Goal: Complete application form

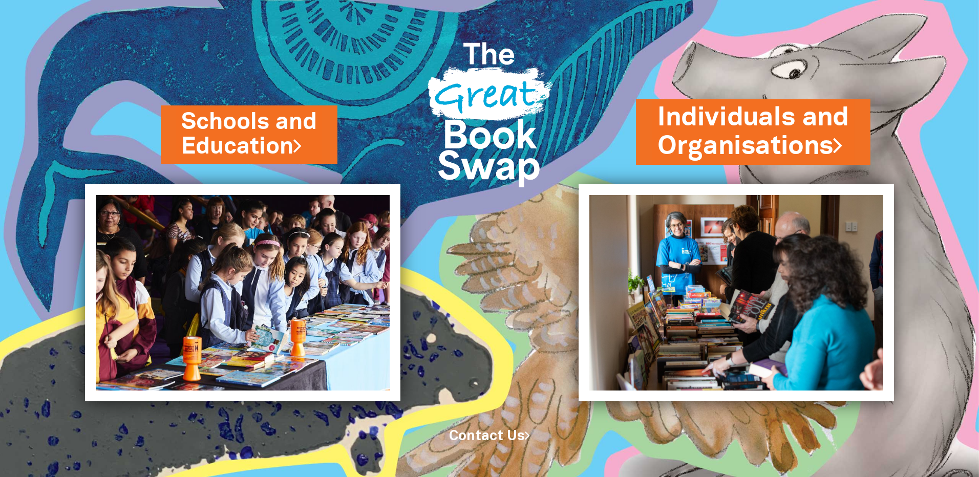
click at [738, 139] on link "Individuals and Organisations" at bounding box center [752, 132] width 191 height 64
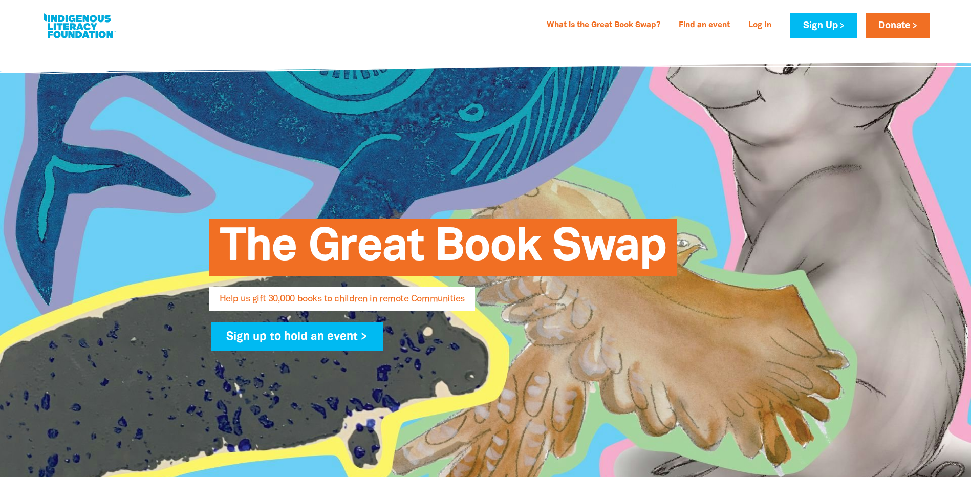
select select "AU"
click at [759, 28] on link "Log In" at bounding box center [759, 25] width 35 height 16
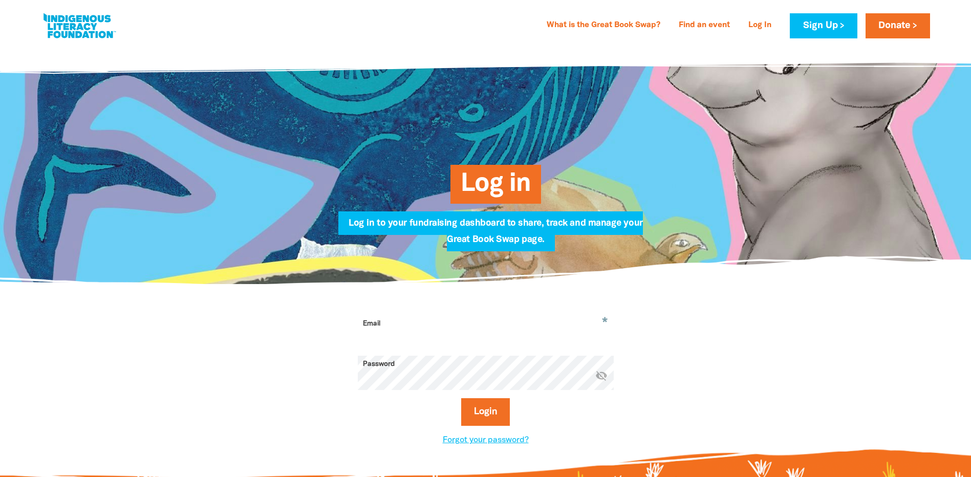
click at [489, 318] on input "Email" at bounding box center [486, 331] width 256 height 32
type input "prestonwest@guardian.edu.au"
click at [479, 416] on button "Login" at bounding box center [485, 412] width 49 height 28
select select "AU"
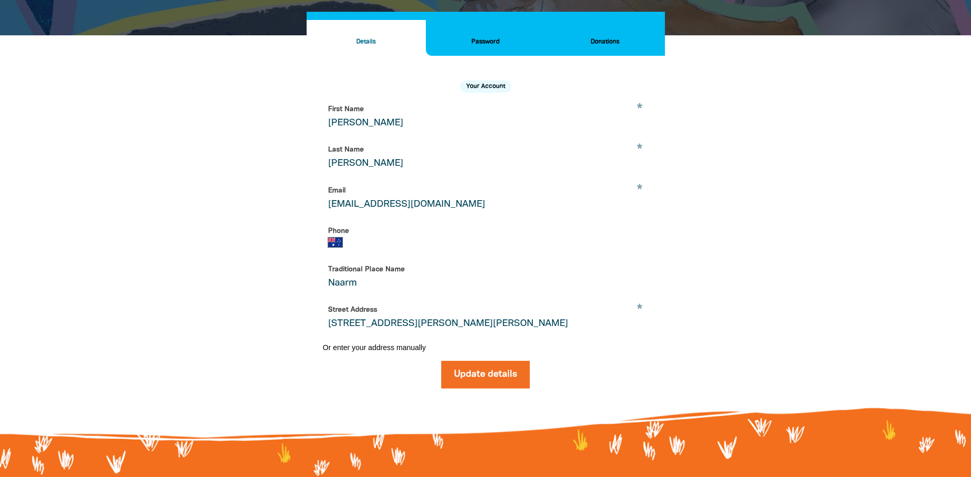
scroll to position [139, 0]
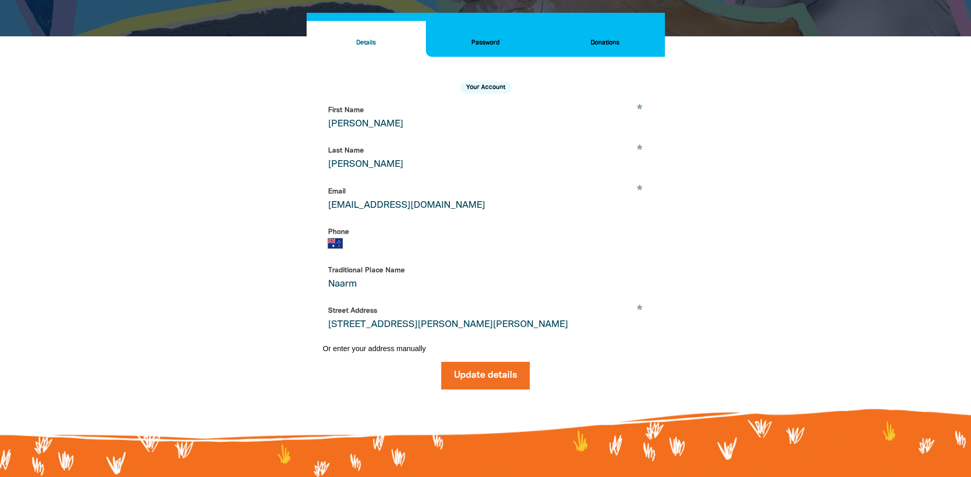
click at [602, 39] on h2 "Donations" at bounding box center [604, 42] width 103 height 11
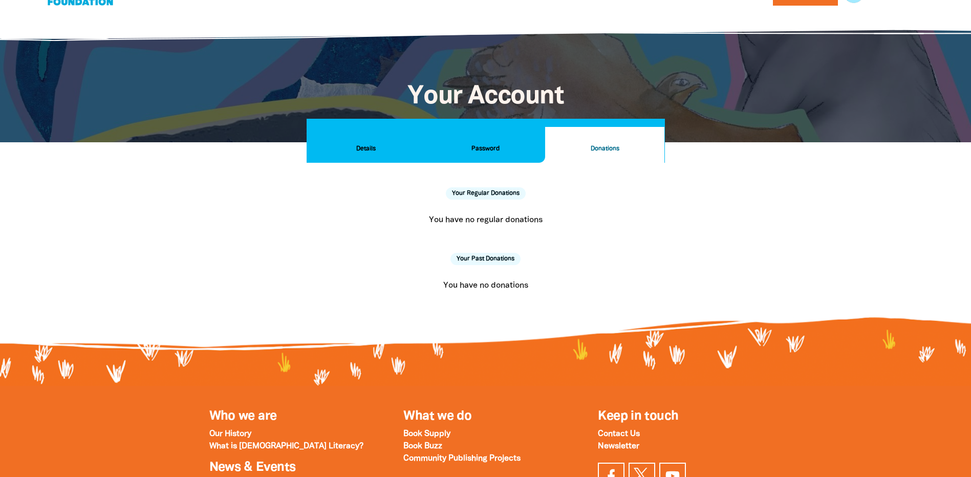
scroll to position [6, 0]
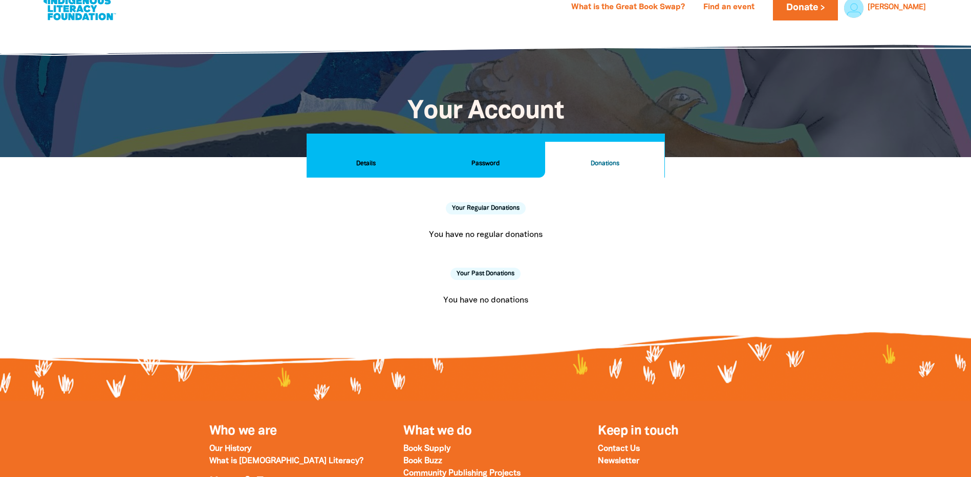
scroll to position [5, 0]
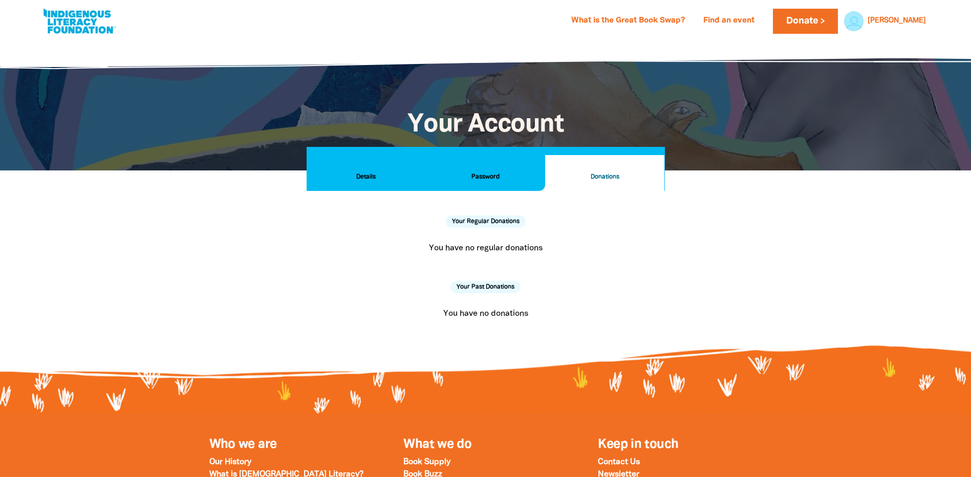
click at [358, 172] on h2 "Details" at bounding box center [366, 176] width 103 height 11
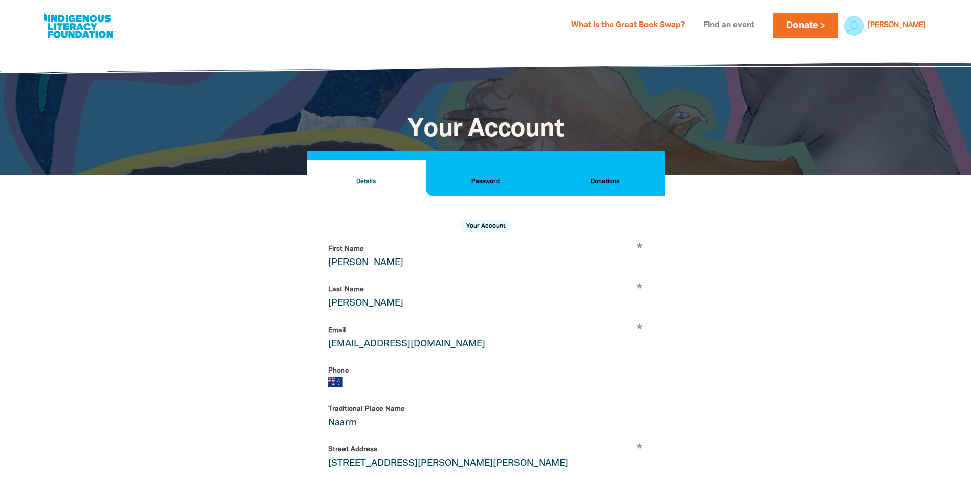
click at [761, 27] on link "Find an event" at bounding box center [728, 25] width 63 height 16
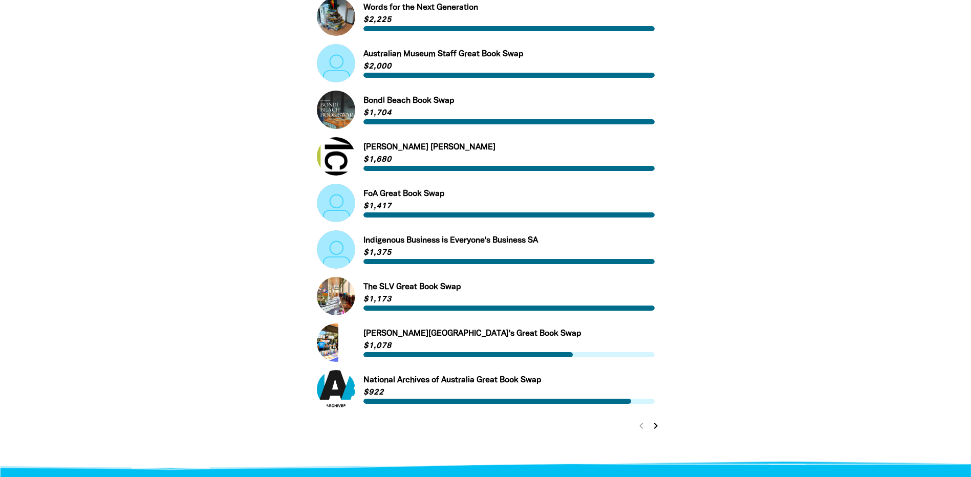
scroll to position [340, 0]
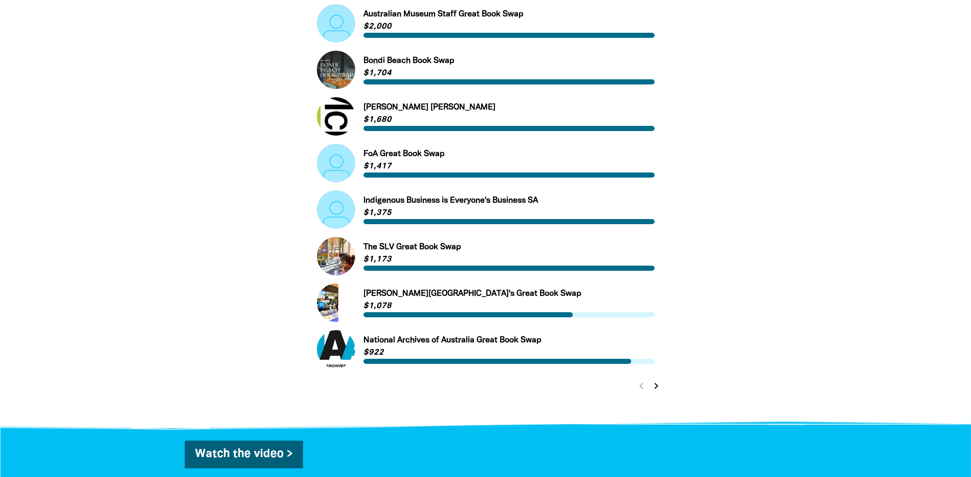
click at [655, 387] on icon "chevron_right" at bounding box center [656, 386] width 12 height 12
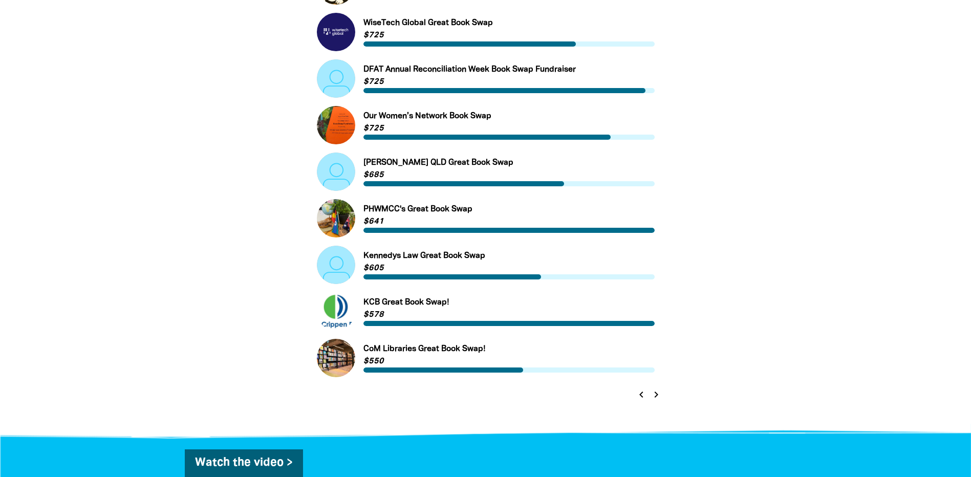
scroll to position [321, 0]
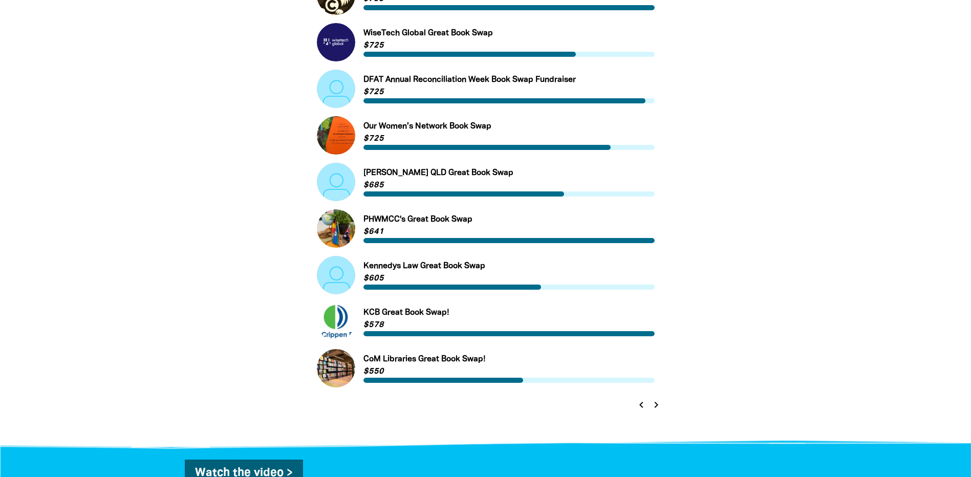
click at [655, 407] on icon "chevron_right" at bounding box center [656, 405] width 12 height 12
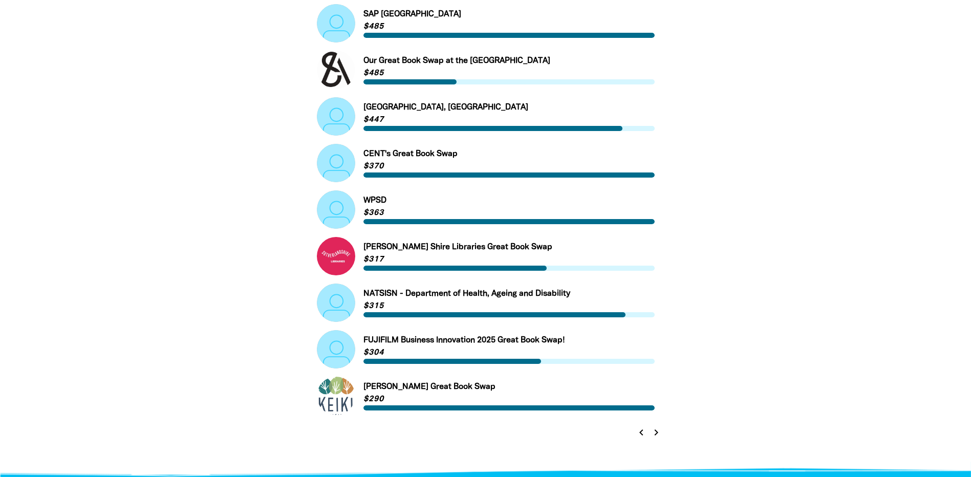
scroll to position [313, 0]
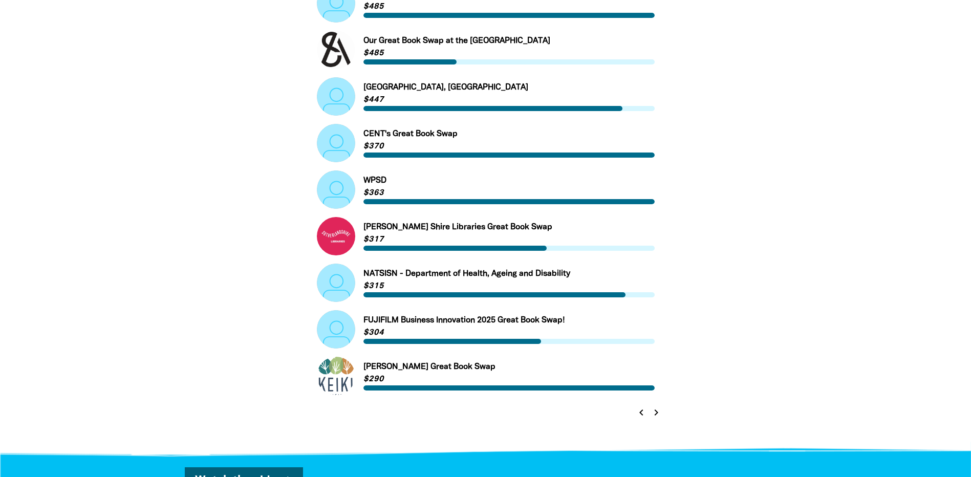
click at [655, 413] on icon "chevron_right" at bounding box center [656, 412] width 12 height 12
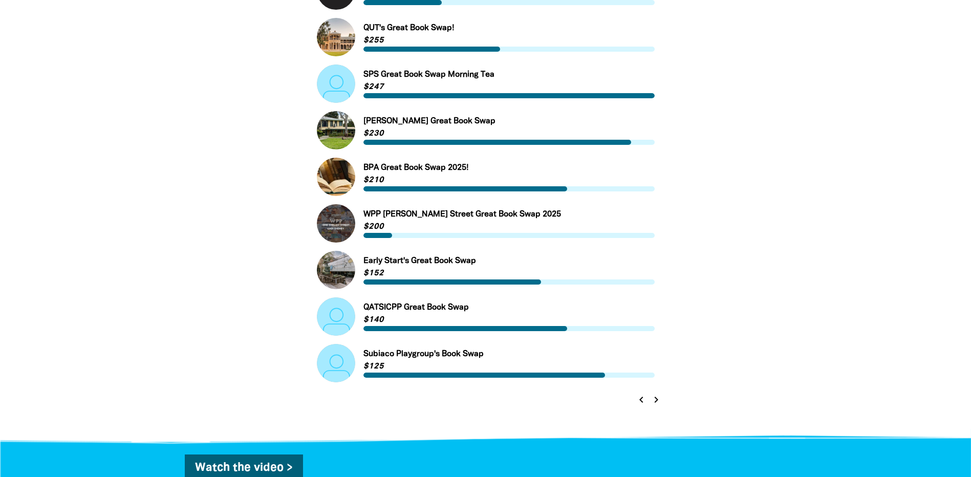
scroll to position [331, 0]
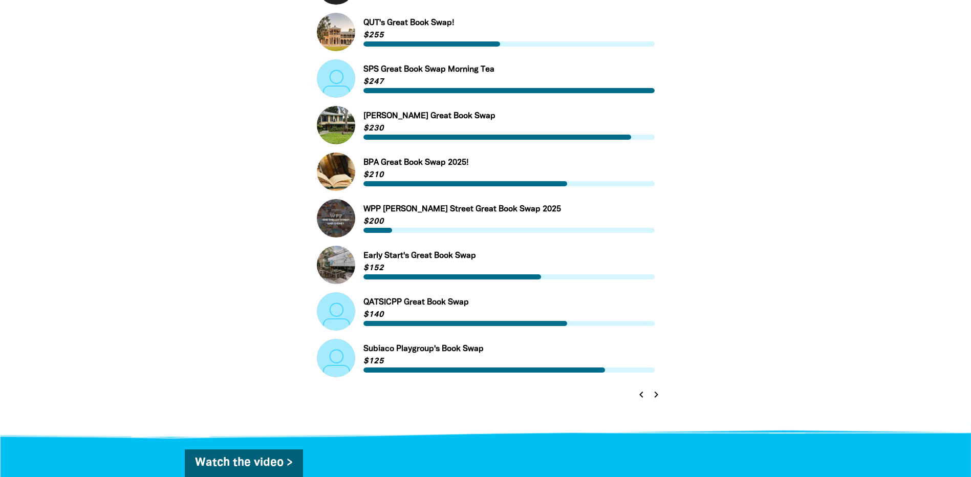
click at [655, 395] on icon "chevron_right" at bounding box center [656, 395] width 12 height 12
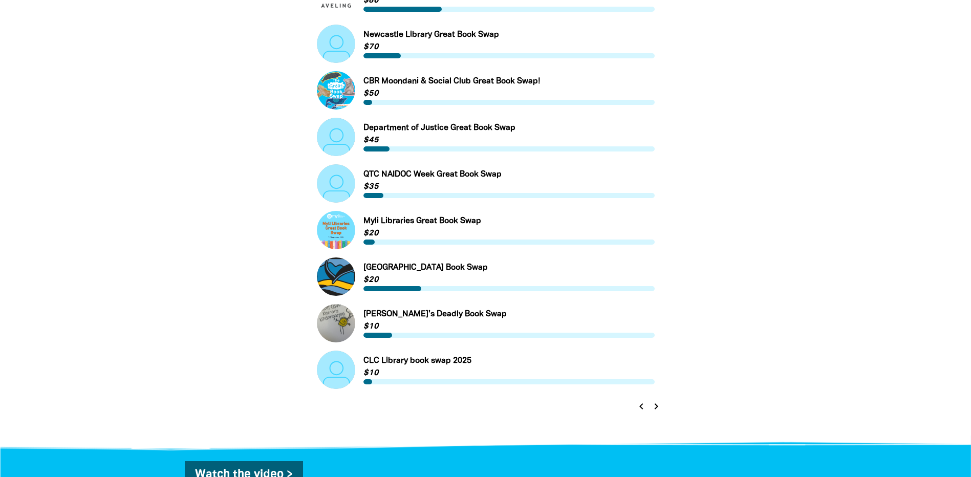
scroll to position [323, 0]
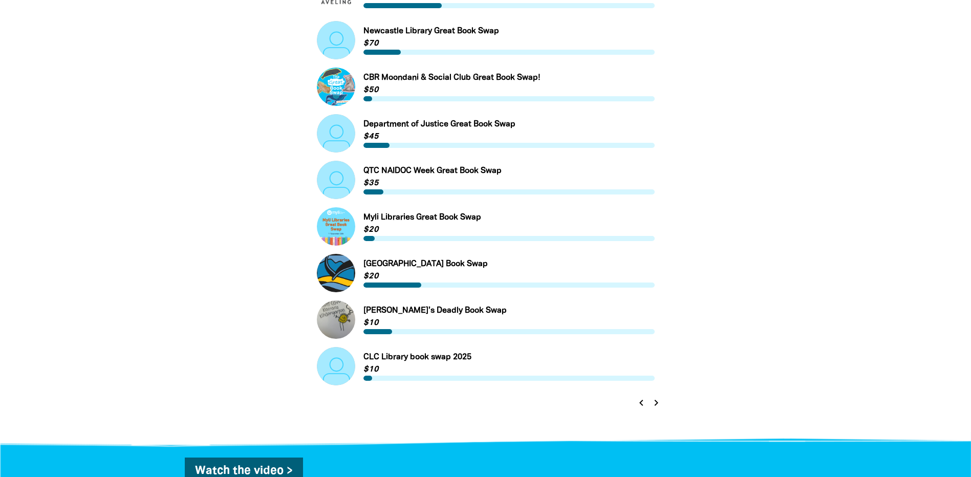
click at [658, 404] on icon "chevron_right" at bounding box center [656, 403] width 12 height 12
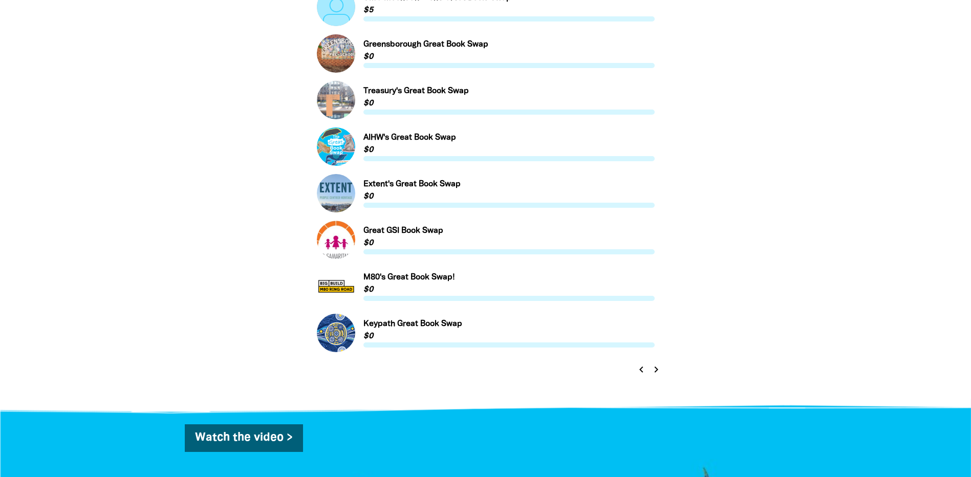
scroll to position [363, 0]
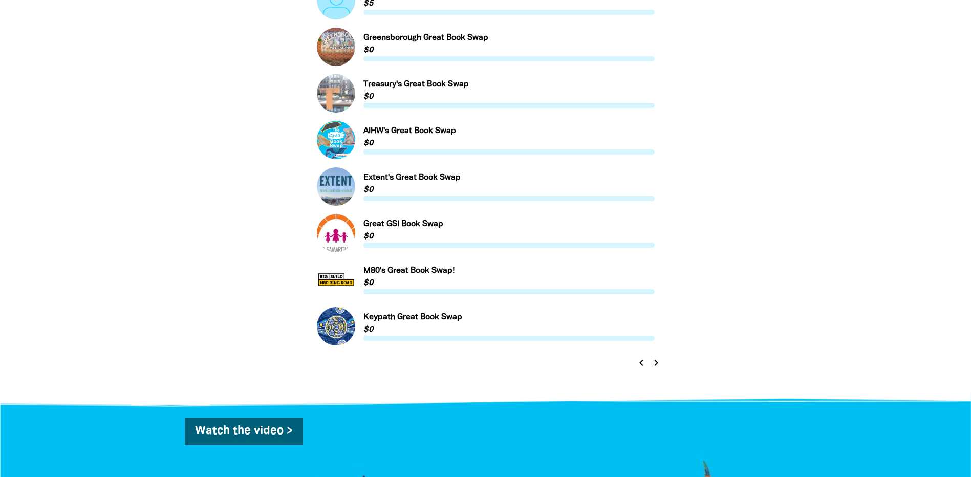
click at [657, 365] on icon "chevron_right" at bounding box center [656, 363] width 12 height 12
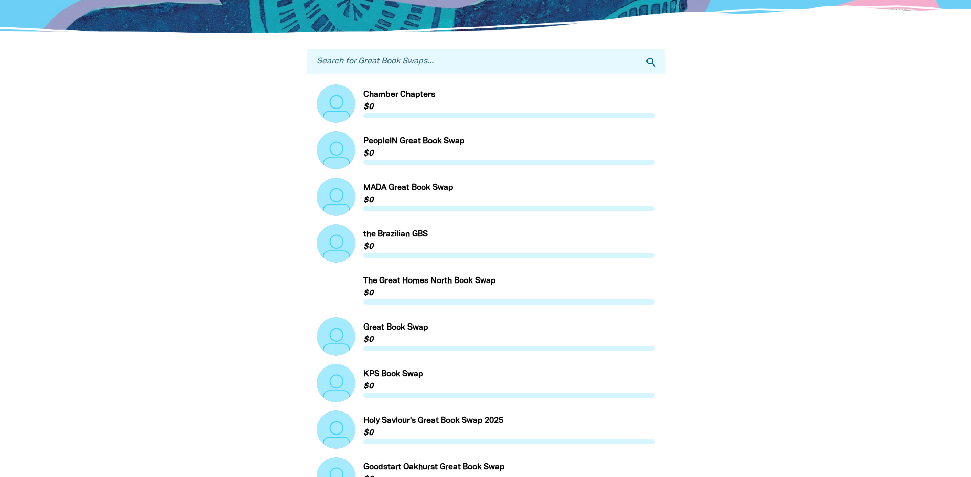
scroll to position [165, 0]
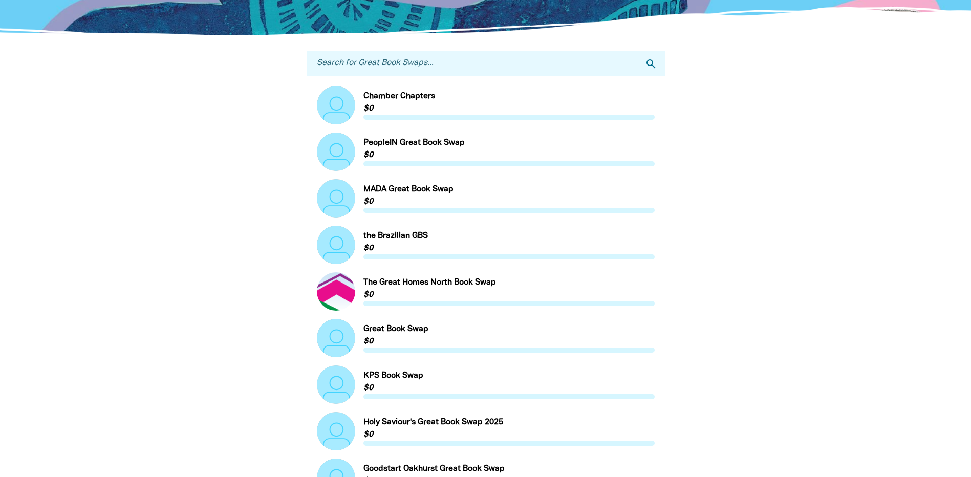
click at [395, 61] on input "Search for Great Book Swaps..." at bounding box center [486, 63] width 358 height 25
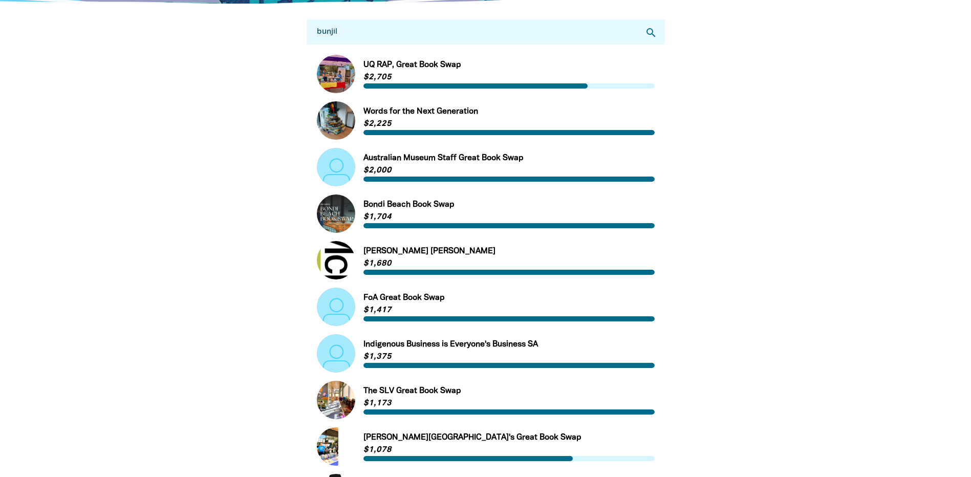
scroll to position [0, 0]
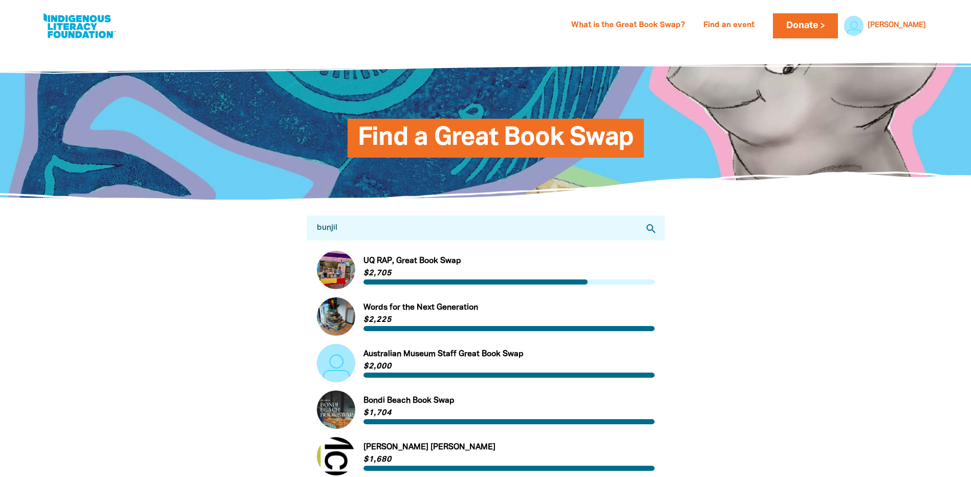
drag, startPoint x: 355, startPoint y: 224, endPoint x: 311, endPoint y: 224, distance: 43.5
click at [311, 224] on input "bunjil" at bounding box center [486, 227] width 358 height 25
type input "preston"
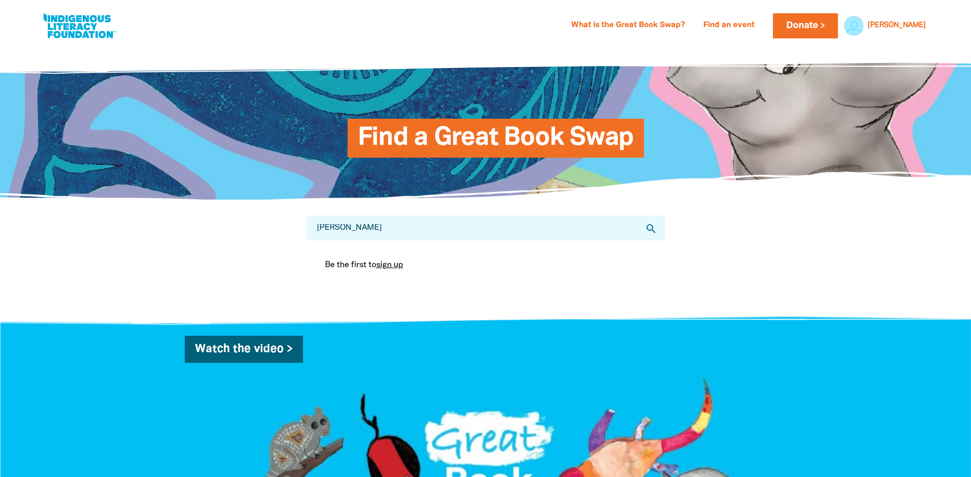
select select "AU"
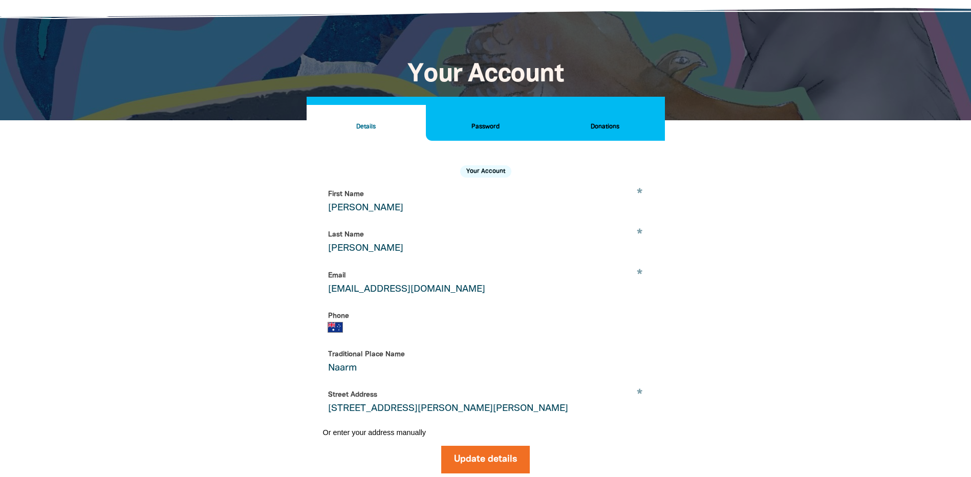
scroll to position [36, 0]
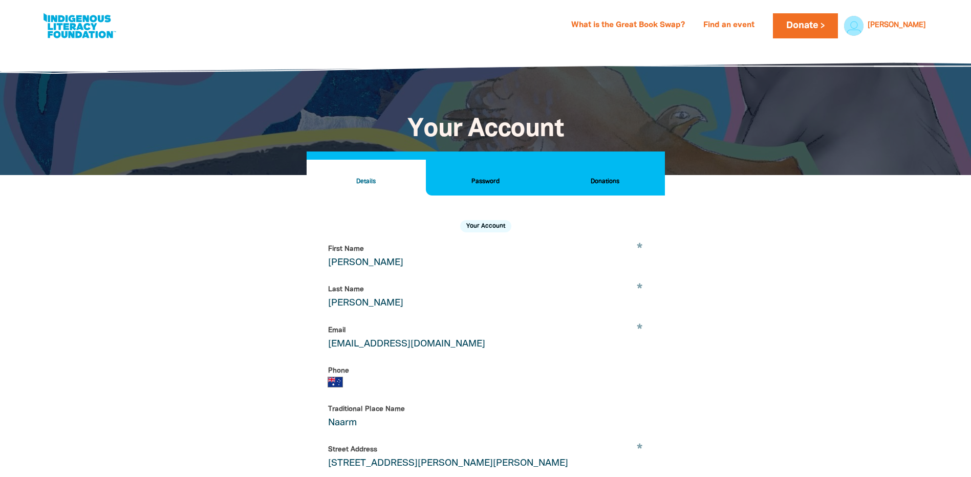
select select "AU"
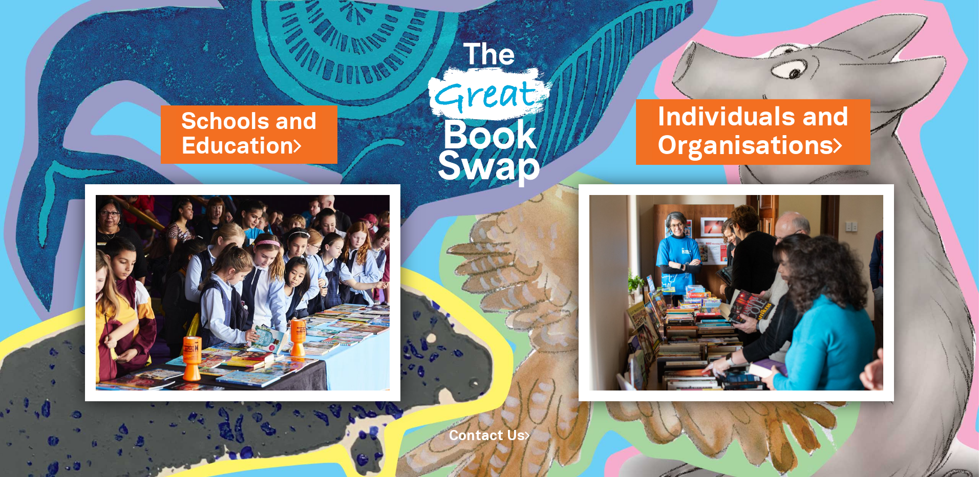
click at [735, 132] on link "Individuals and Organisations" at bounding box center [752, 132] width 191 height 64
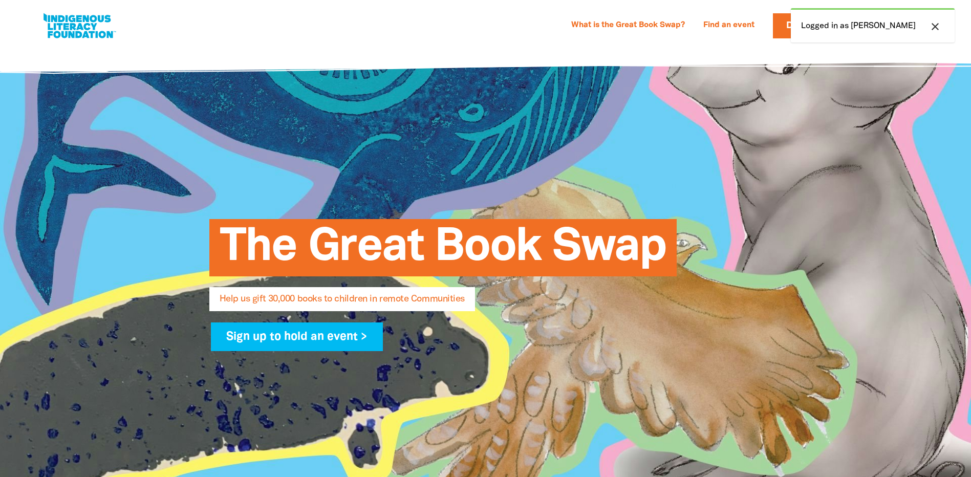
select select "AU"
drag, startPoint x: 932, startPoint y: 25, endPoint x: 941, endPoint y: 50, distance: 26.5
click at [933, 26] on icon "close" at bounding box center [935, 26] width 12 height 12
click at [757, 27] on link "Find an event" at bounding box center [728, 25] width 63 height 16
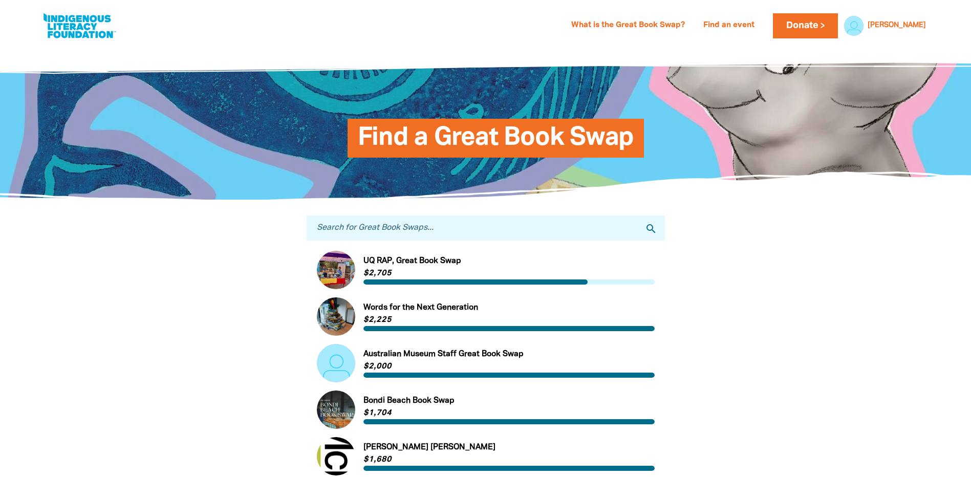
click at [363, 227] on input "Search for Great Book Swaps..." at bounding box center [486, 227] width 358 height 25
paste input "https://edu.greatbookswap.org.au/bundjilbookswap"
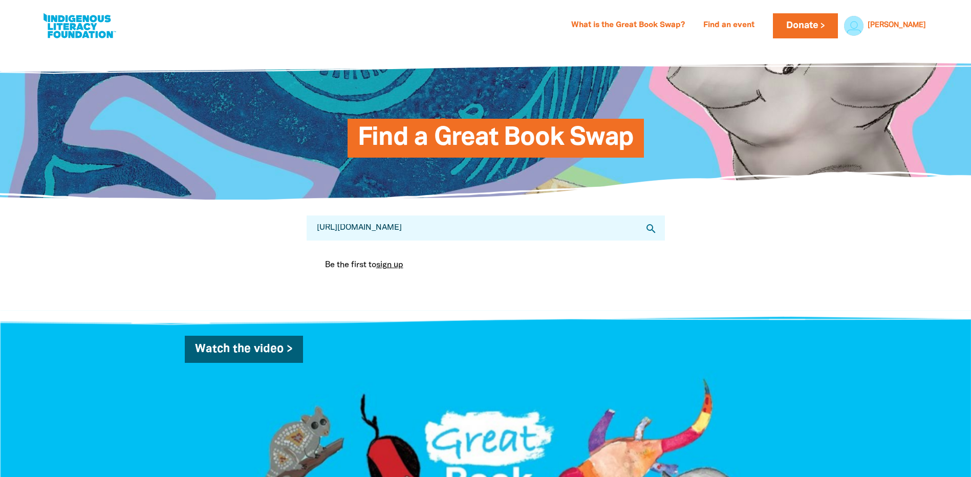
type input "https://edu.greatbookswap.org.au/bundjilbookswap"
click at [457, 231] on input "https://edu.greatbookswap.org.au/bundjilbookswap" at bounding box center [486, 227] width 358 height 25
click at [651, 228] on icon "search" at bounding box center [651, 229] width 12 height 12
select select "AU"
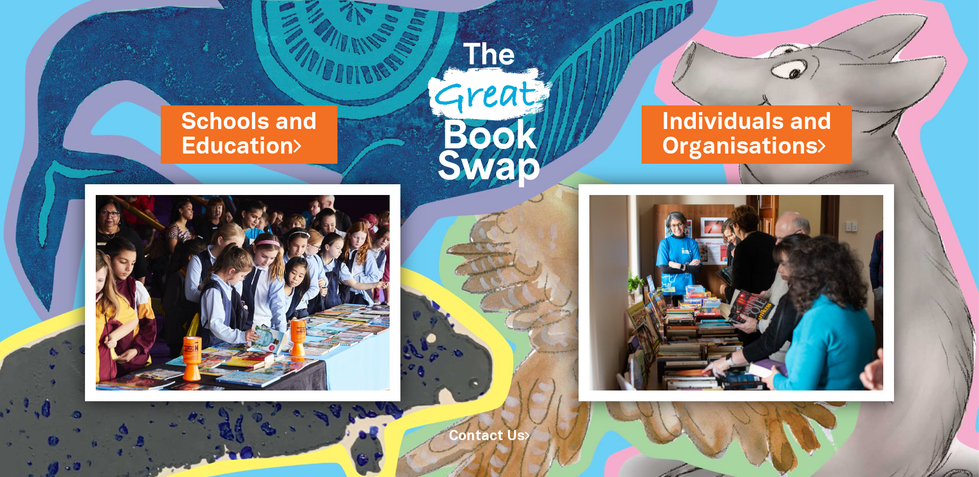
click at [600, 83] on img at bounding box center [777, 238] width 401 height 477
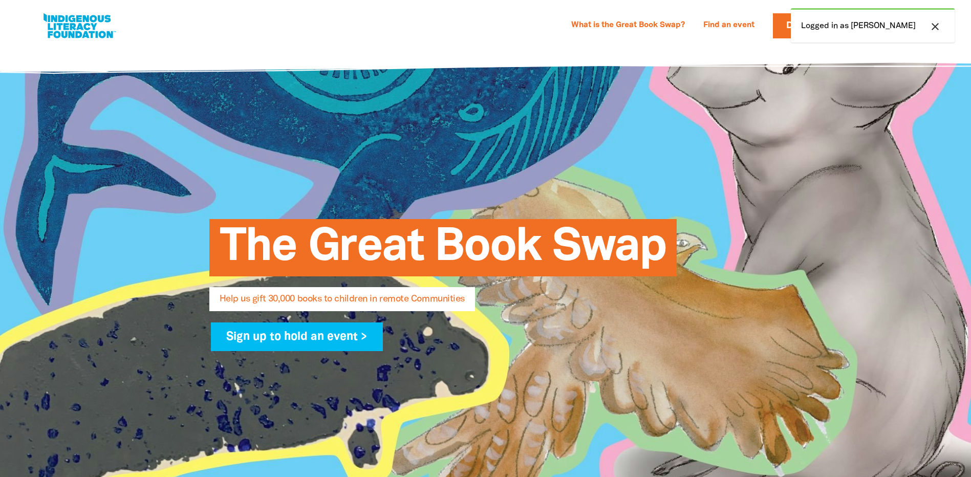
select select "AU"
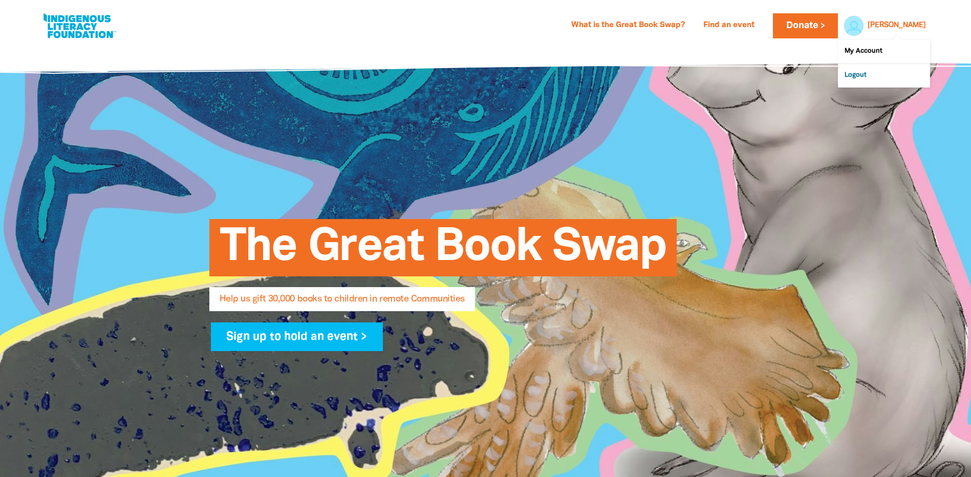
click at [870, 73] on link "Logout" at bounding box center [884, 76] width 92 height 24
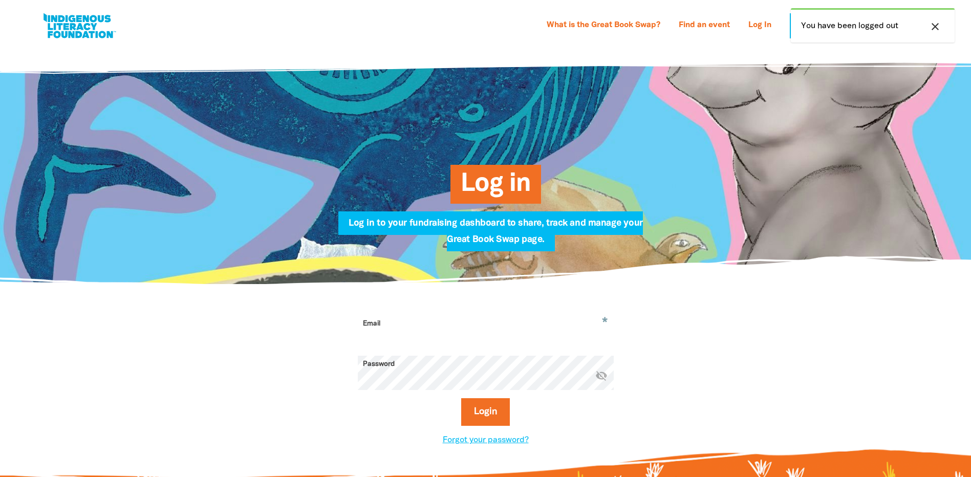
type input "[EMAIL_ADDRESS][DOMAIN_NAME]"
click at [704, 24] on link "Find an event" at bounding box center [704, 25] width 63 height 16
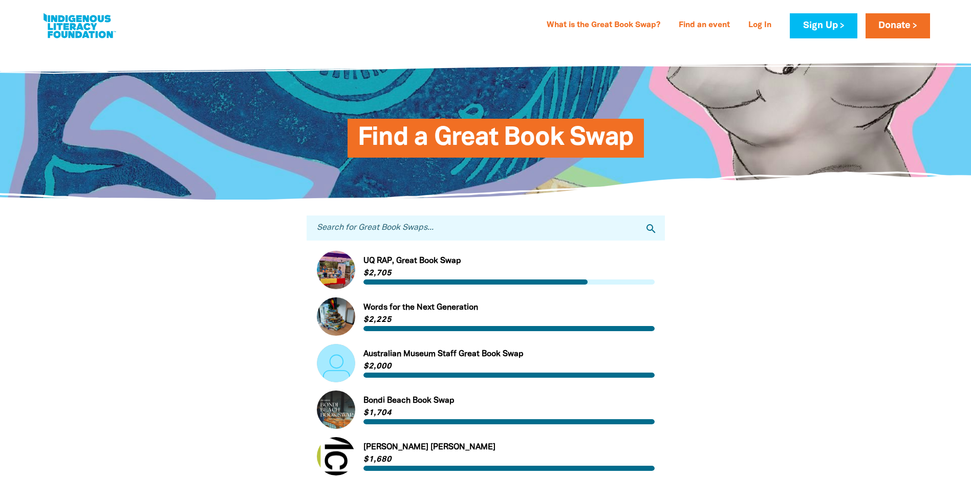
click at [395, 224] on input "Search for Great Book Swaps..." at bounding box center [486, 227] width 358 height 25
click at [396, 226] on input "Search for Great Book Swaps..." at bounding box center [486, 227] width 358 height 25
paste input "https://edu.greatbookswap.org.au/bundjilbookswap"
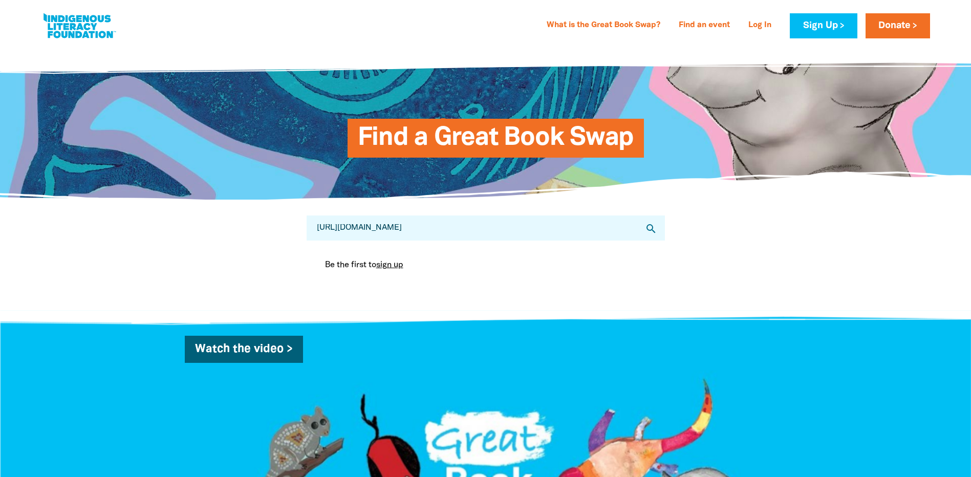
type input "https://edu.greatbookswap.org.au/bundjilbookswap"
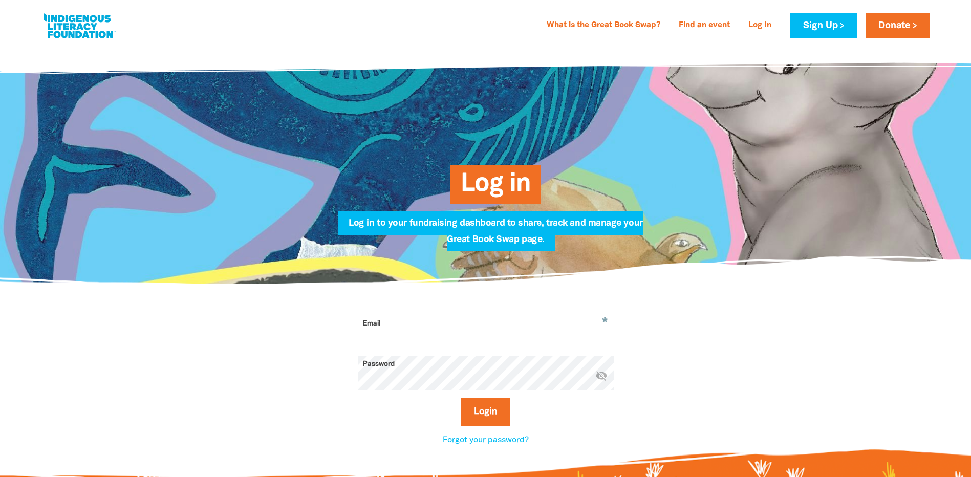
type input "[EMAIL_ADDRESS][DOMAIN_NAME]"
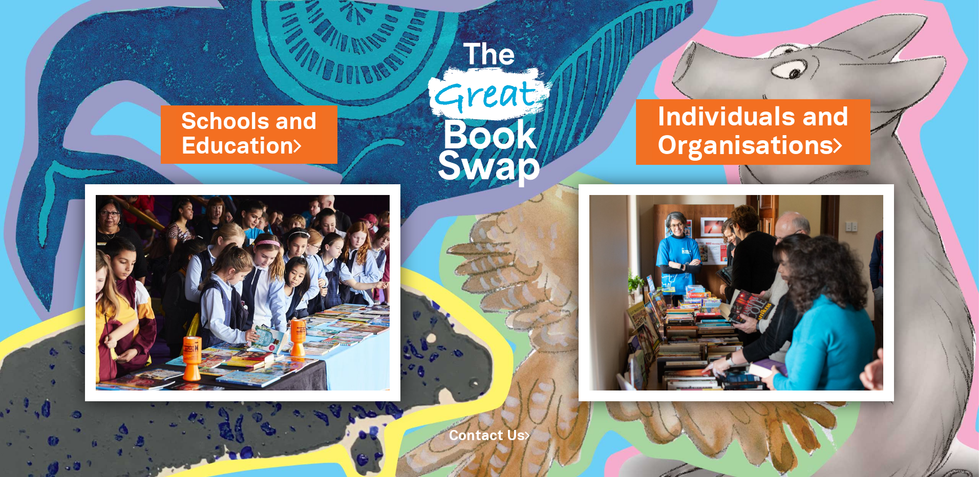
click at [792, 139] on link "Individuals and Organisations" at bounding box center [752, 132] width 191 height 64
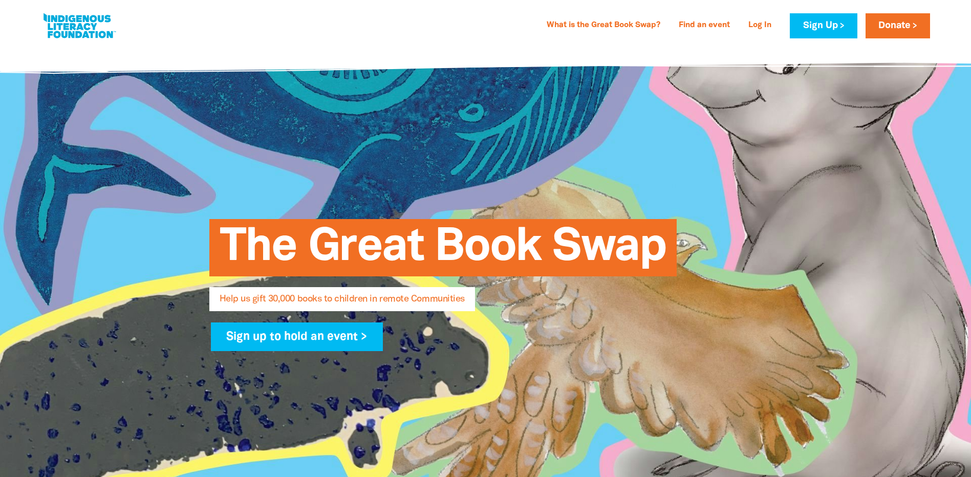
select select "AU"
type input "[EMAIL_ADDRESS][DOMAIN_NAME]"
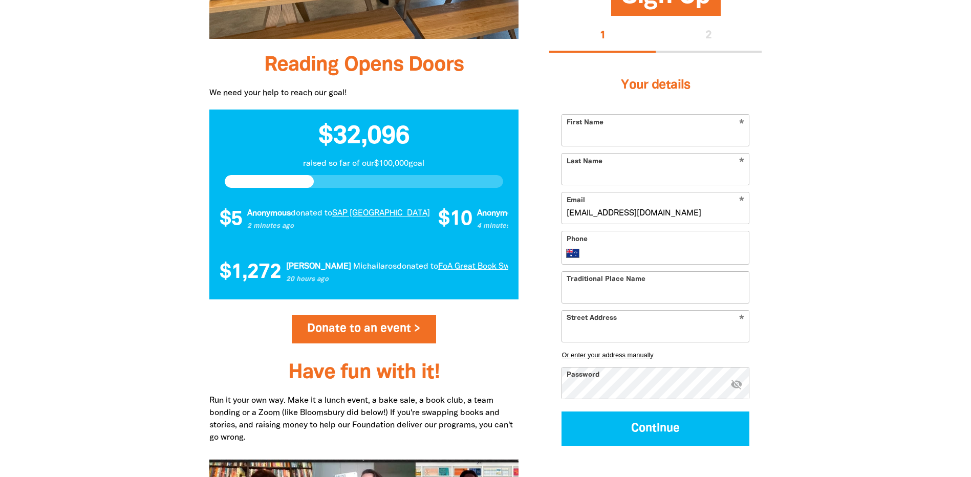
scroll to position [868, 0]
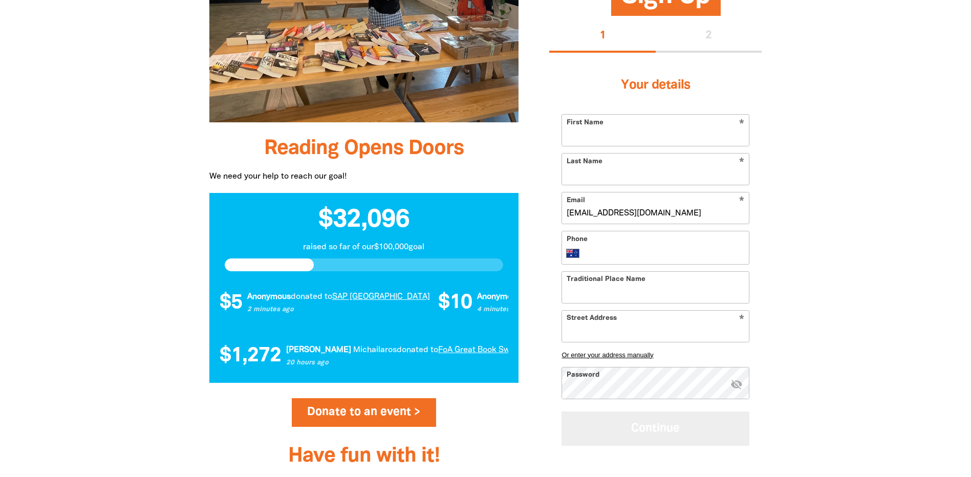
click at [686, 430] on button "Continue" at bounding box center [656, 429] width 188 height 34
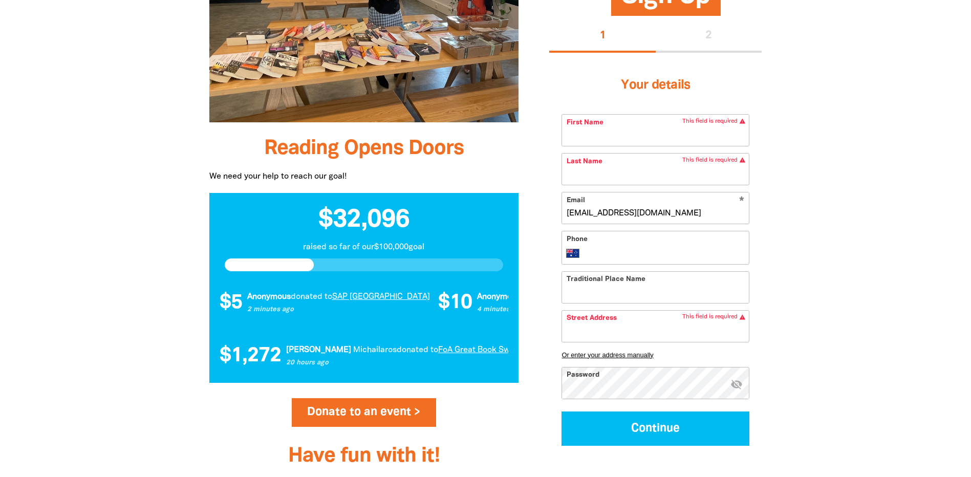
click at [735, 382] on icon "visibility_off" at bounding box center [736, 384] width 12 height 12
click at [636, 296] on input "Traditional Place Name" at bounding box center [655, 287] width 187 height 31
type input "Naarm"
click at [645, 329] on input "Street Address" at bounding box center [655, 325] width 187 height 31
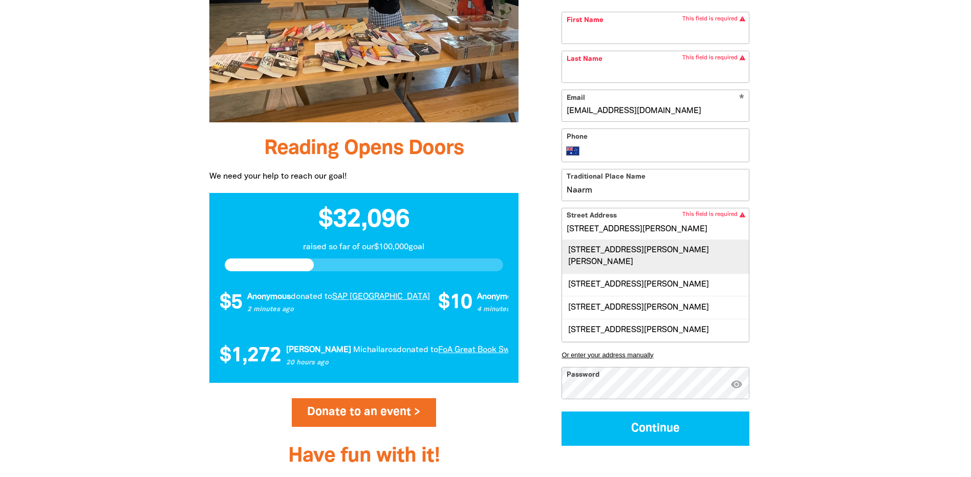
scroll to position [0, 0]
click at [660, 249] on div "[STREET_ADDRESS][PERSON_NAME][PERSON_NAME]" at bounding box center [655, 257] width 187 height 34
type input "[STREET_ADDRESS][PERSON_NAME][PERSON_NAME]"
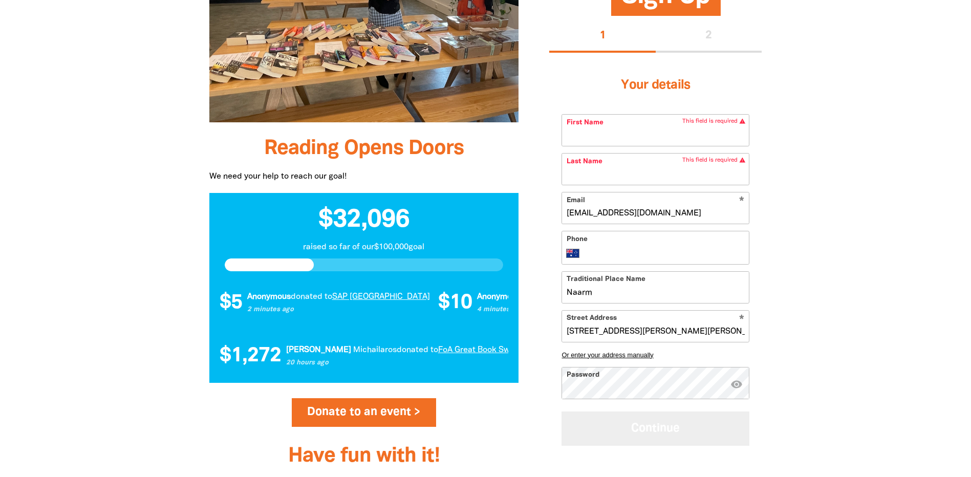
click at [700, 431] on button "Continue" at bounding box center [656, 429] width 188 height 34
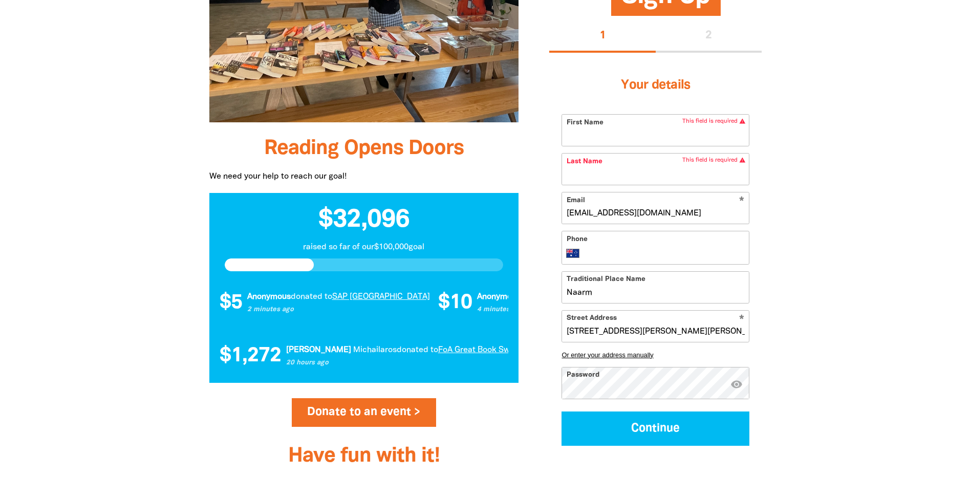
click at [621, 127] on input "First Name" at bounding box center [655, 130] width 187 height 31
type input "[PERSON_NAME]"
click at [631, 159] on input "Last Name" at bounding box center [655, 169] width 187 height 31
type input "[PERSON_NAME]"
click at [562, 412] on button "Continue" at bounding box center [656, 429] width 188 height 34
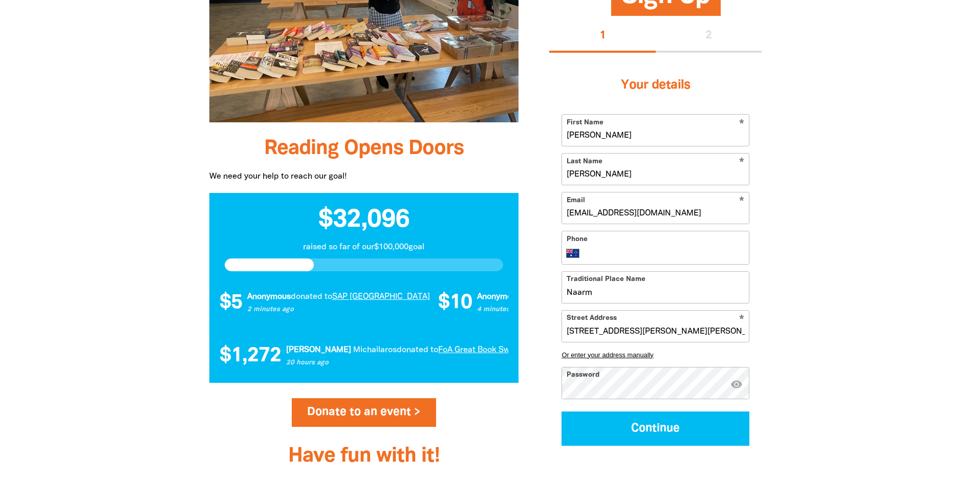
select select "No"
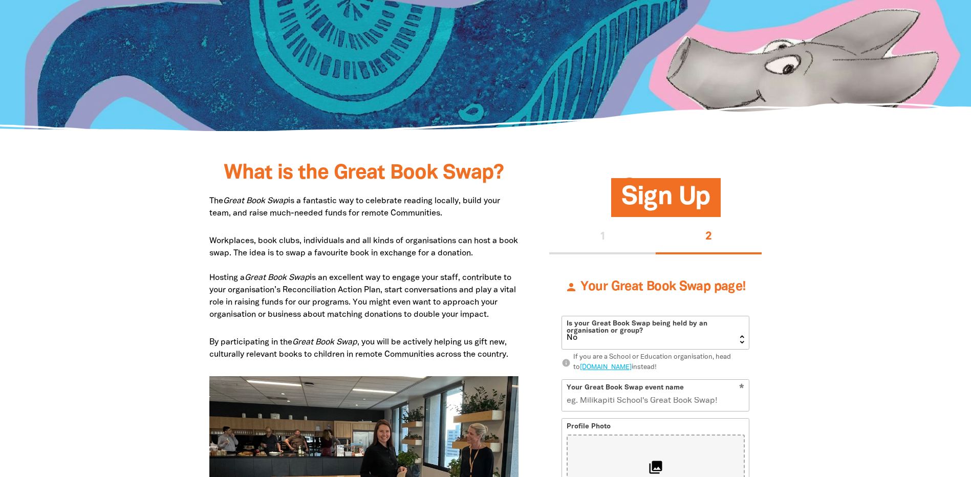
scroll to position [374, 0]
